Goal: Information Seeking & Learning: Learn about a topic

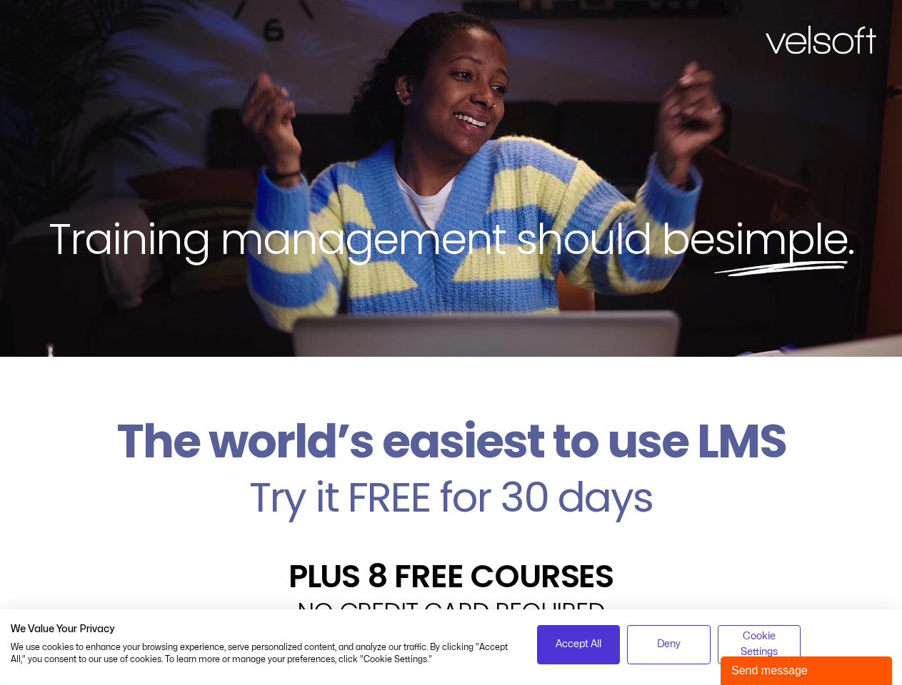
click at [450, 343] on div "Training management should be simple ." at bounding box center [451, 178] width 902 height 357
click at [578, 645] on span "Accept All" at bounding box center [578, 645] width 46 height 16
click at [668, 645] on span "Deny" at bounding box center [669, 645] width 24 height 16
click at [759, 645] on div "Velsoft’s Znanja LMS is built for small and medium-sized businesses that want t…" at bounding box center [451, 684] width 880 height 104
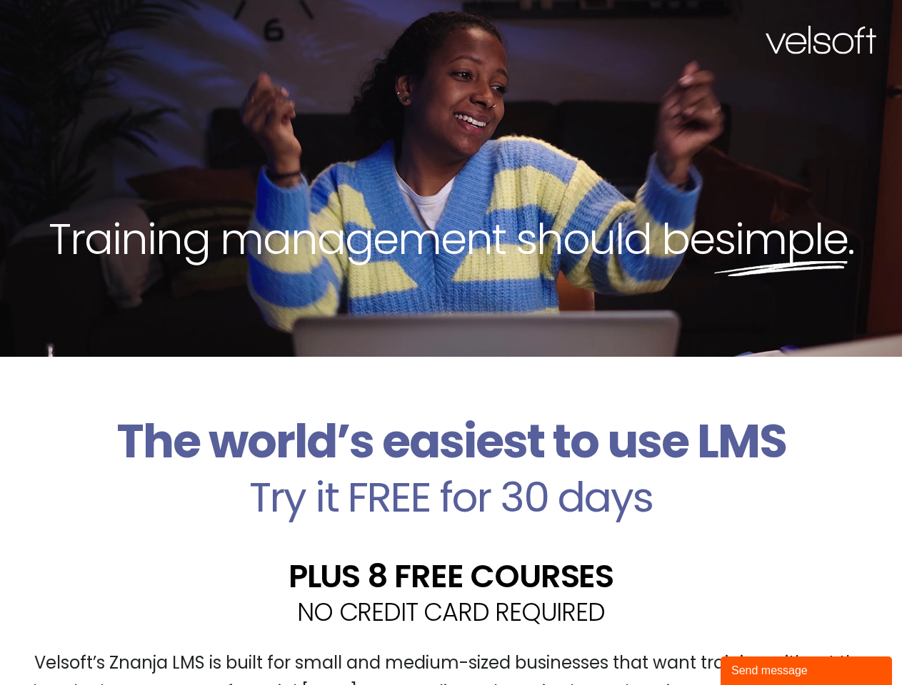
click at [806, 671] on div "Send message" at bounding box center [806, 670] width 150 height 17
